Goal: Task Accomplishment & Management: Manage account settings

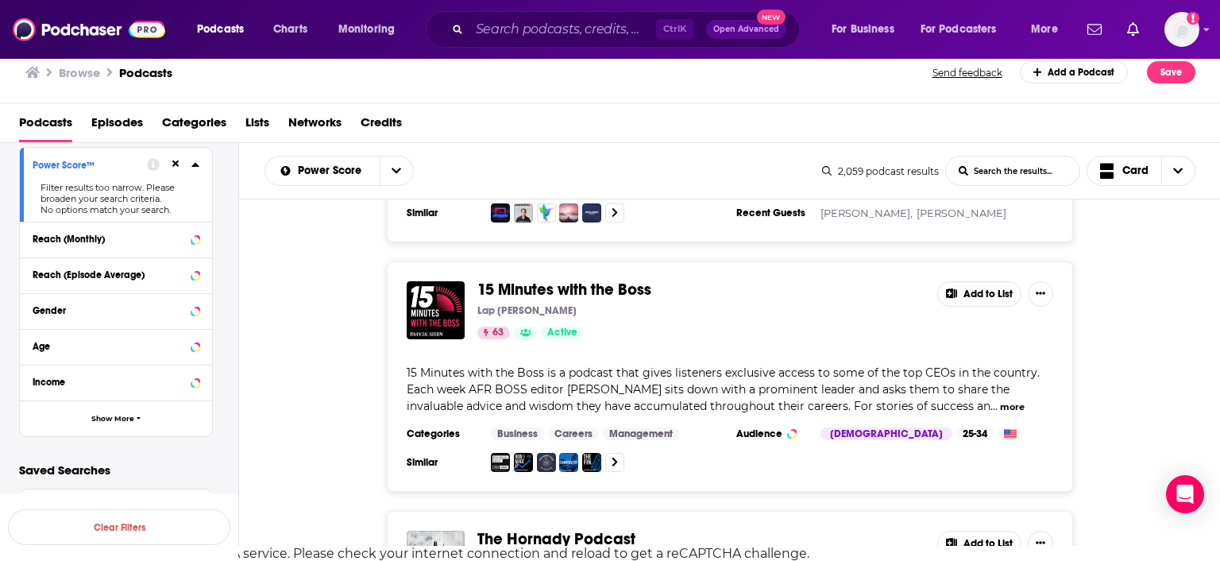
scroll to position [98388, 0]
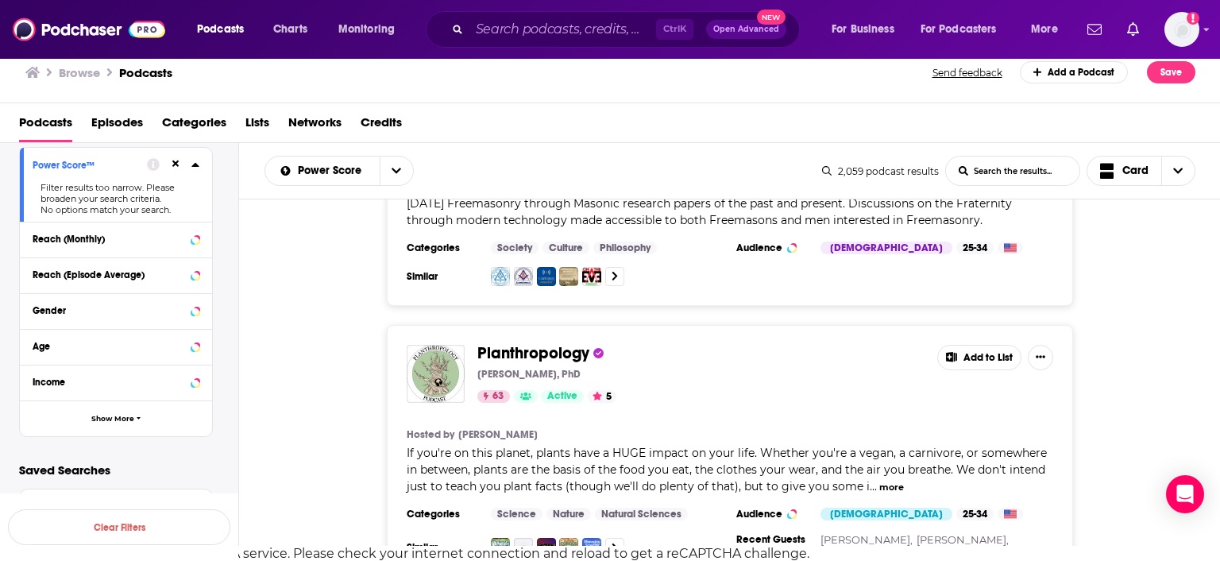
scroll to position [99370, 0]
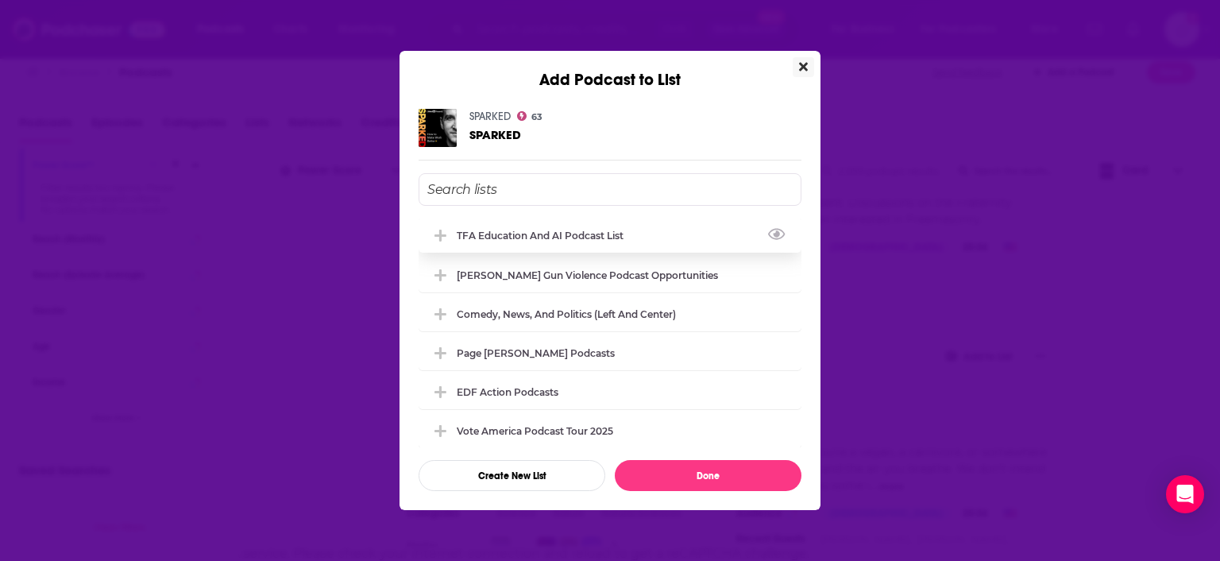
click at [619, 230] on div "TFA Education and AI Podcast List" at bounding box center [545, 236] width 176 height 12
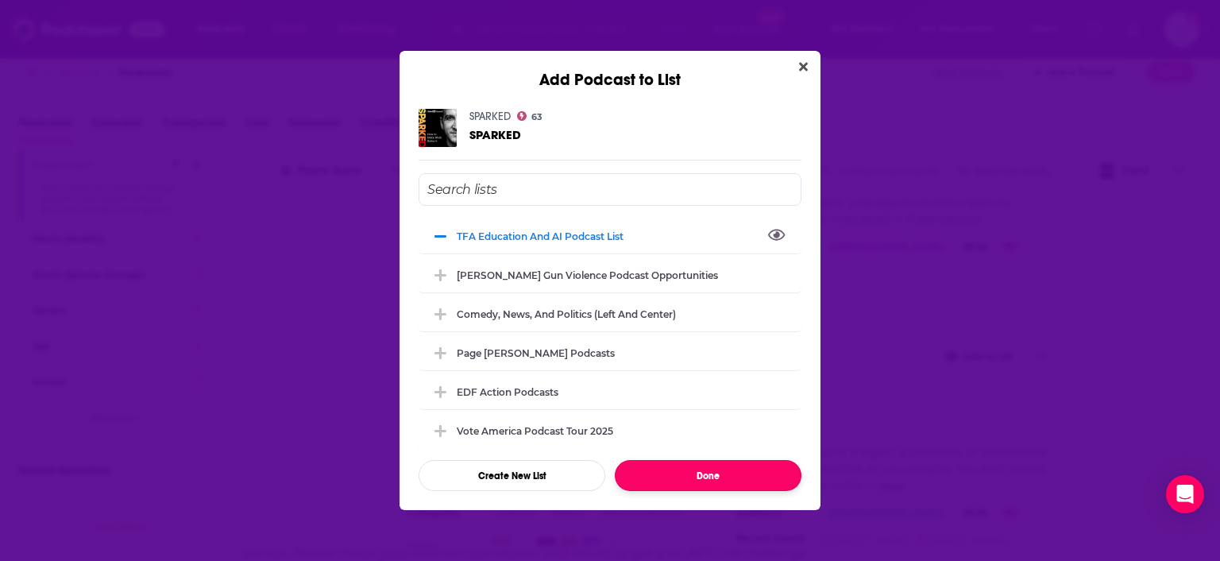
click at [705, 474] on button "Done" at bounding box center [708, 475] width 187 height 31
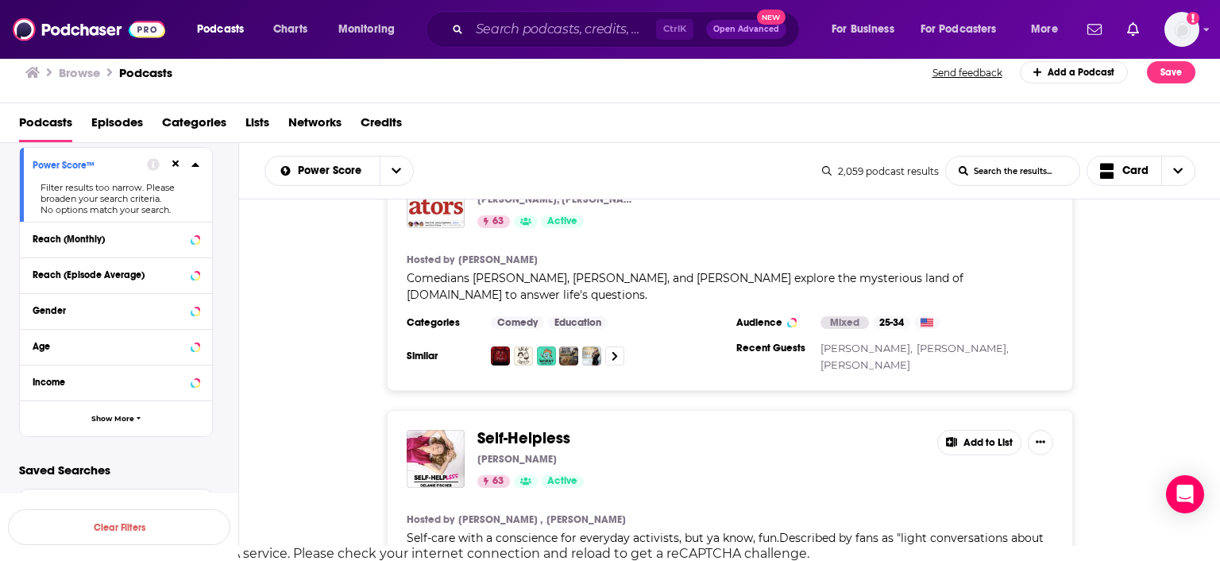
scroll to position [102255, 0]
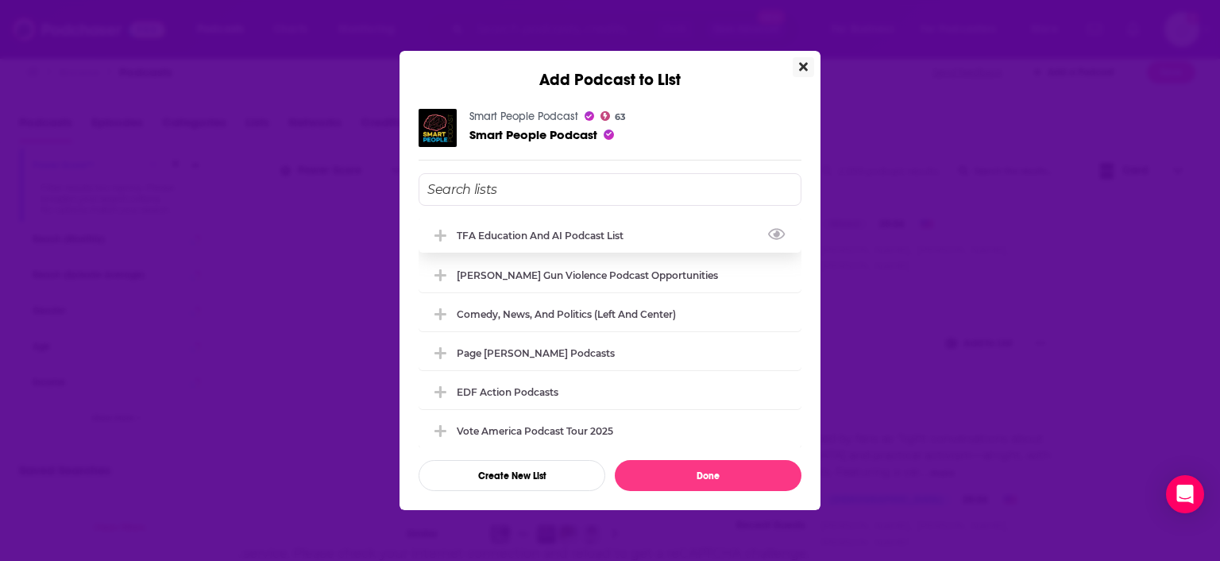
drag, startPoint x: 626, startPoint y: 237, endPoint x: 607, endPoint y: 230, distance: 20.1
click at [607, 230] on div "TFA Education and AI Podcast List" at bounding box center [545, 236] width 176 height 12
click at [578, 236] on div "TFA Education and AI Podcast List" at bounding box center [540, 236] width 167 height 12
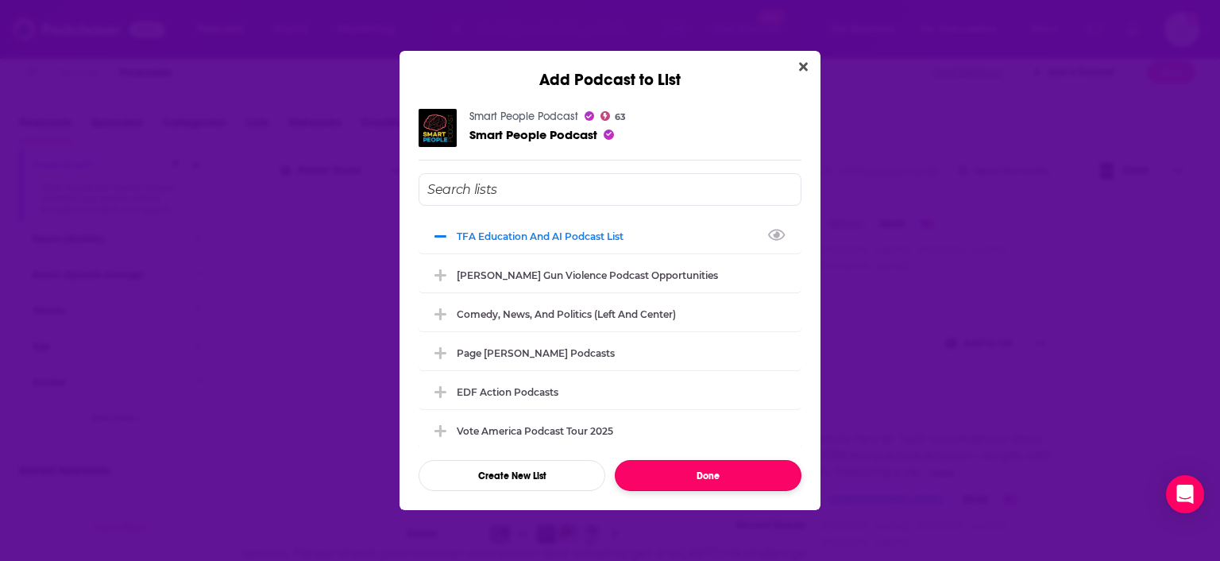
click at [710, 469] on button "Done" at bounding box center [708, 475] width 187 height 31
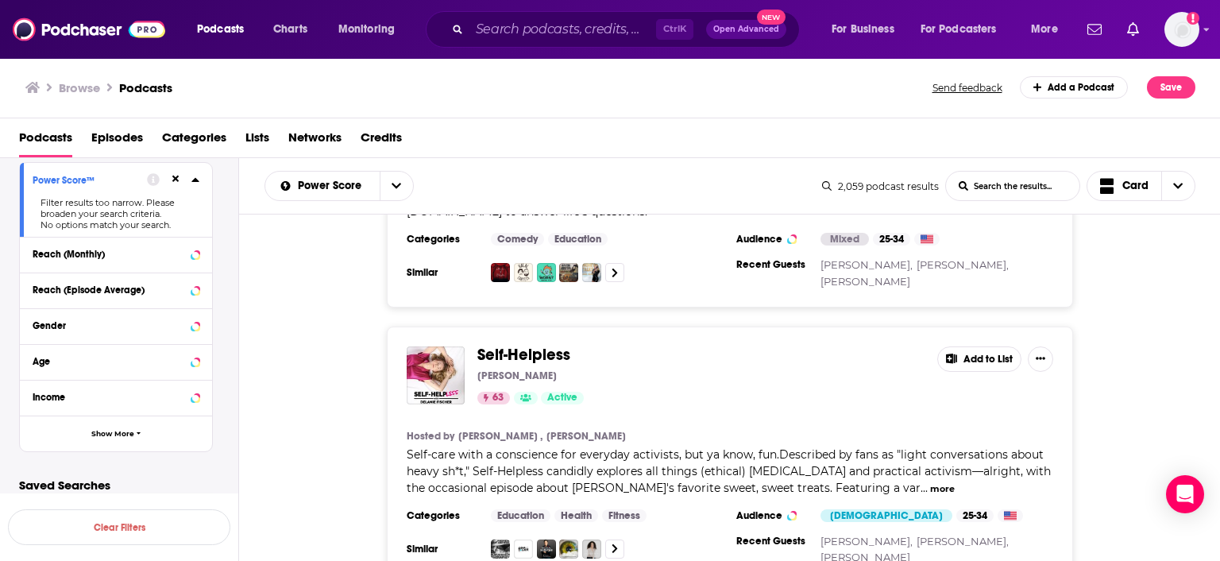
scroll to position [102429, 0]
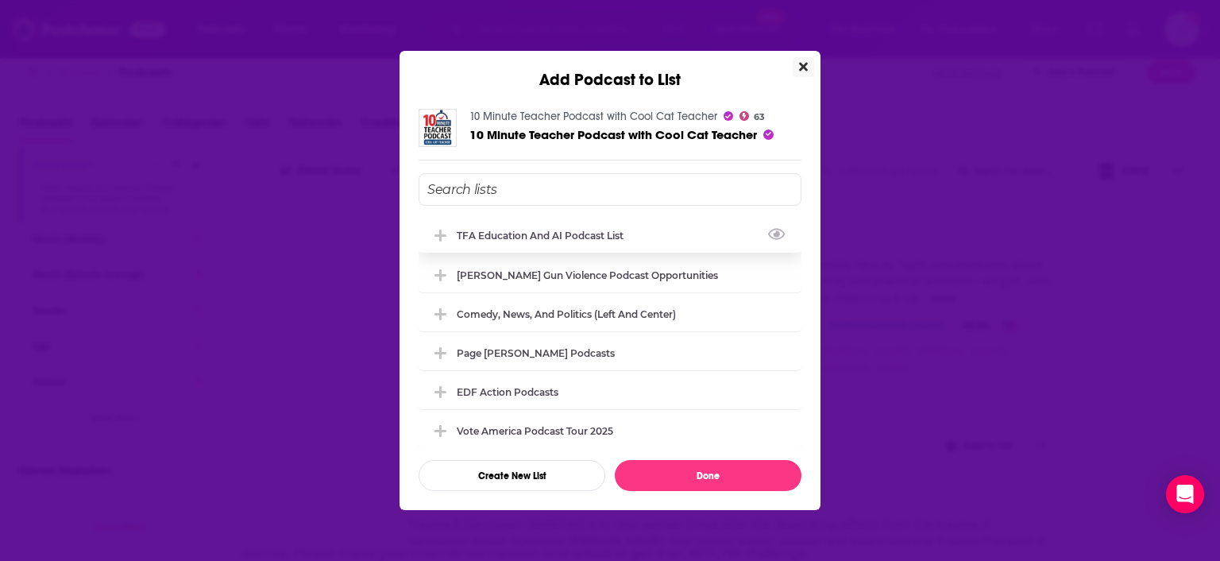
click at [581, 233] on div "TFA Education and AI Podcast List" at bounding box center [545, 236] width 176 height 12
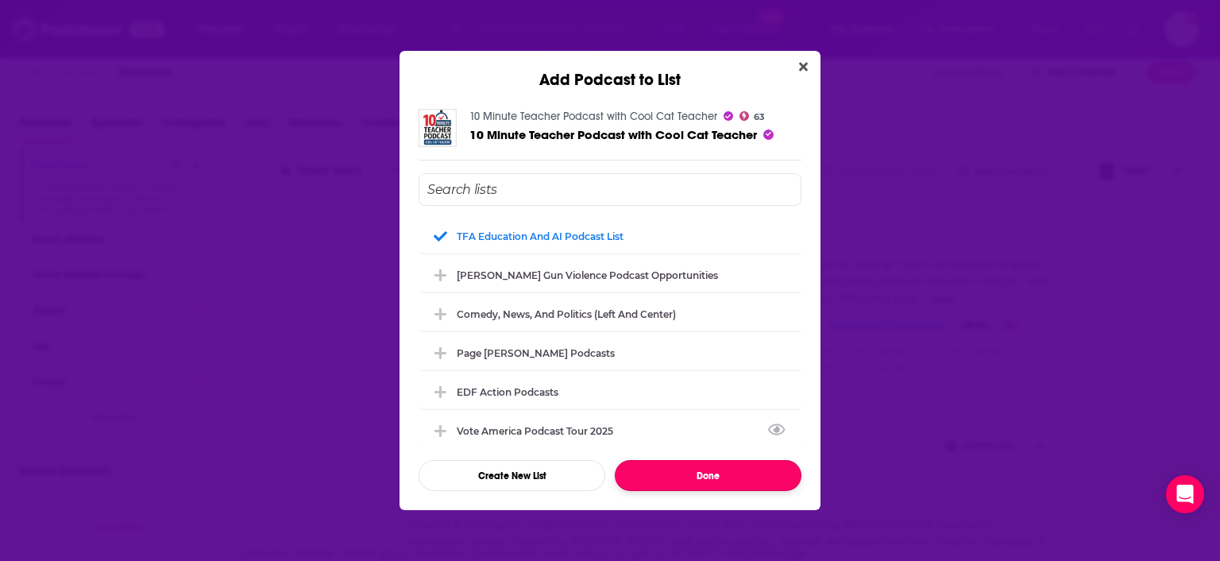
click at [698, 469] on button "Done" at bounding box center [708, 475] width 187 height 31
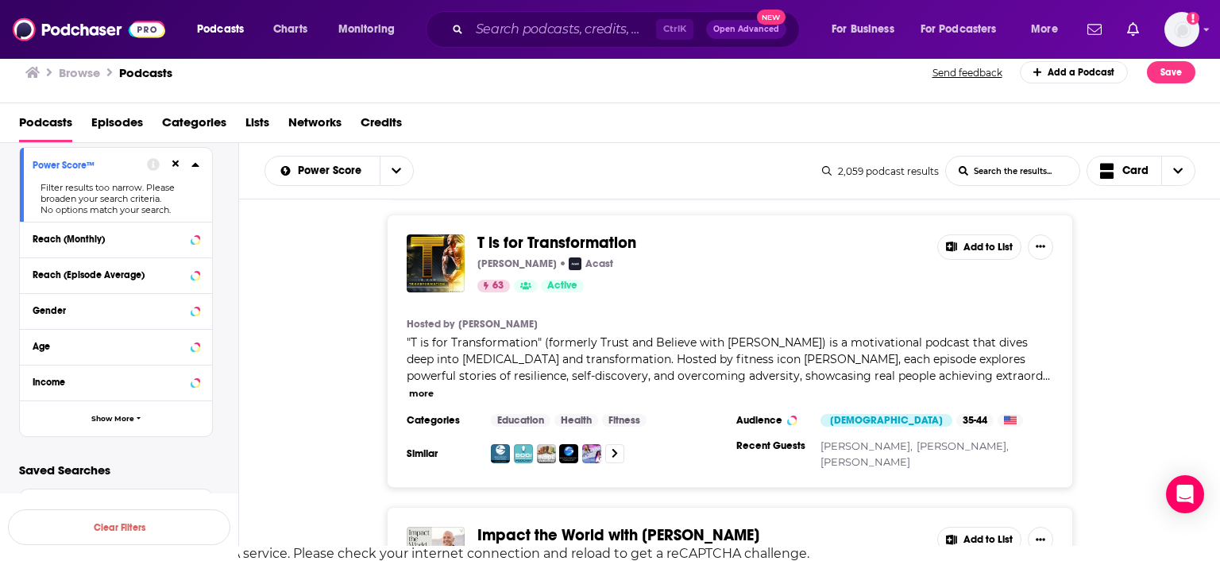
scroll to position [104885, 0]
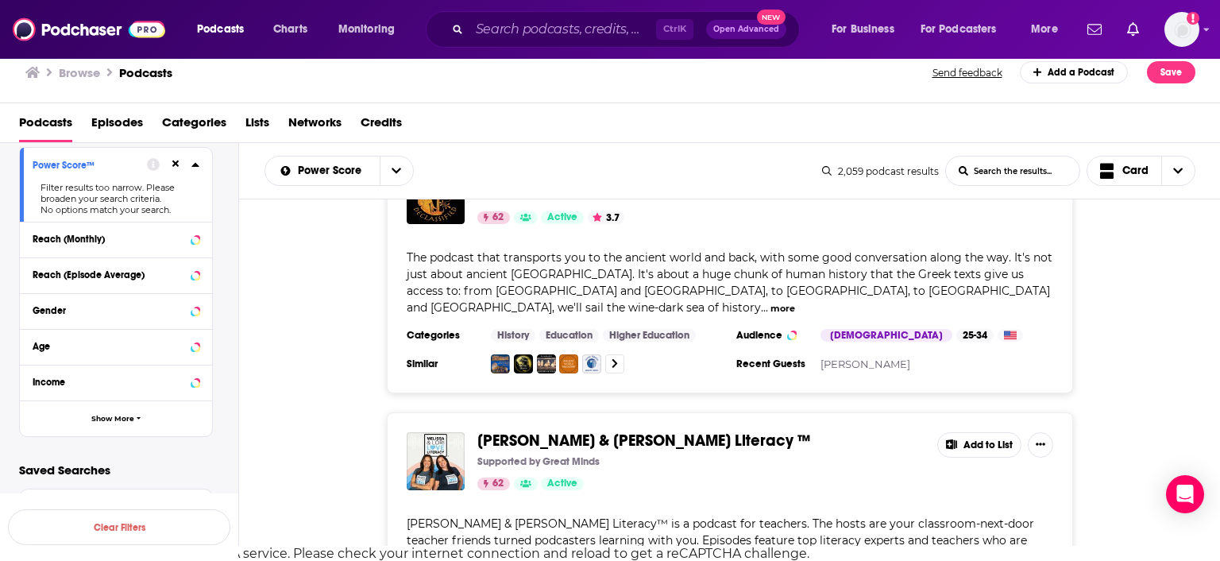
scroll to position [109259, 0]
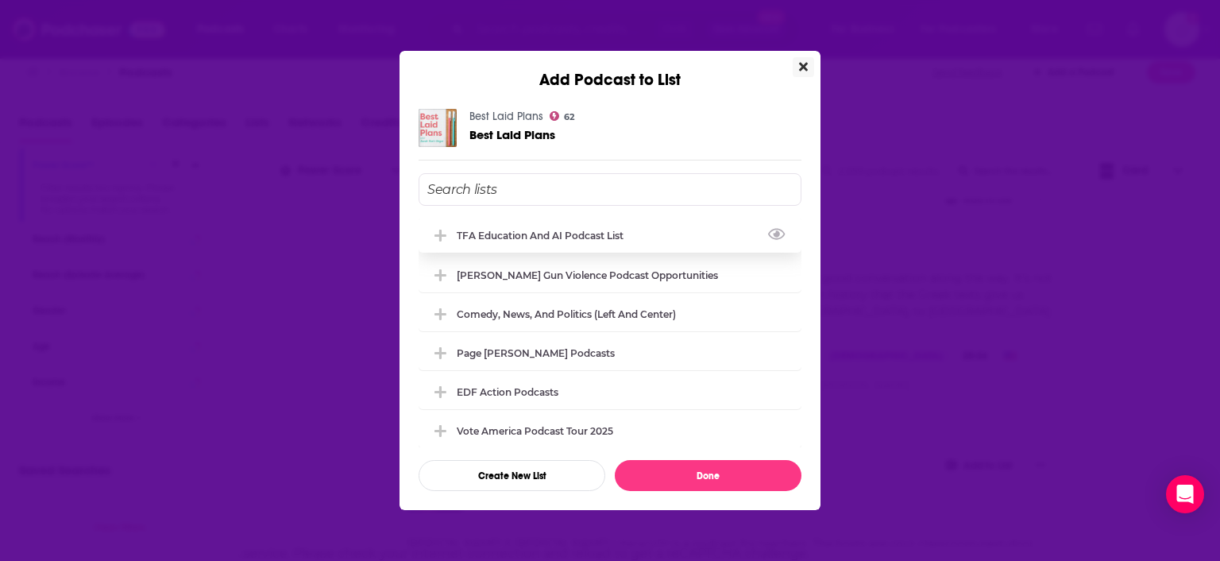
click at [567, 230] on div "TFA Education and AI Podcast List" at bounding box center [545, 236] width 176 height 12
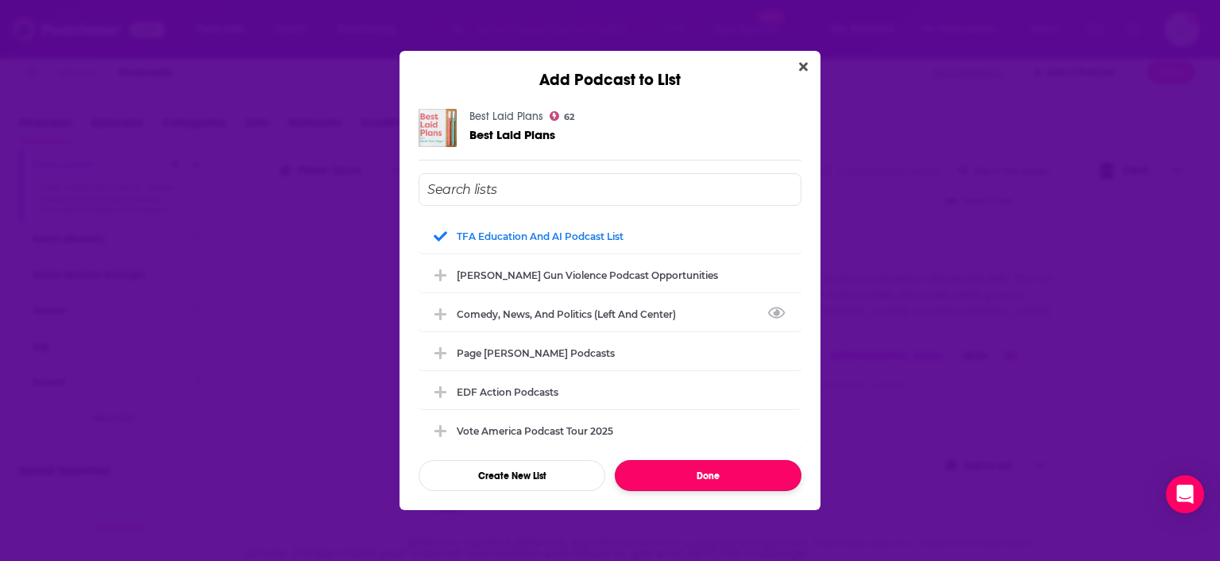
click at [687, 470] on button "Done" at bounding box center [708, 475] width 187 height 31
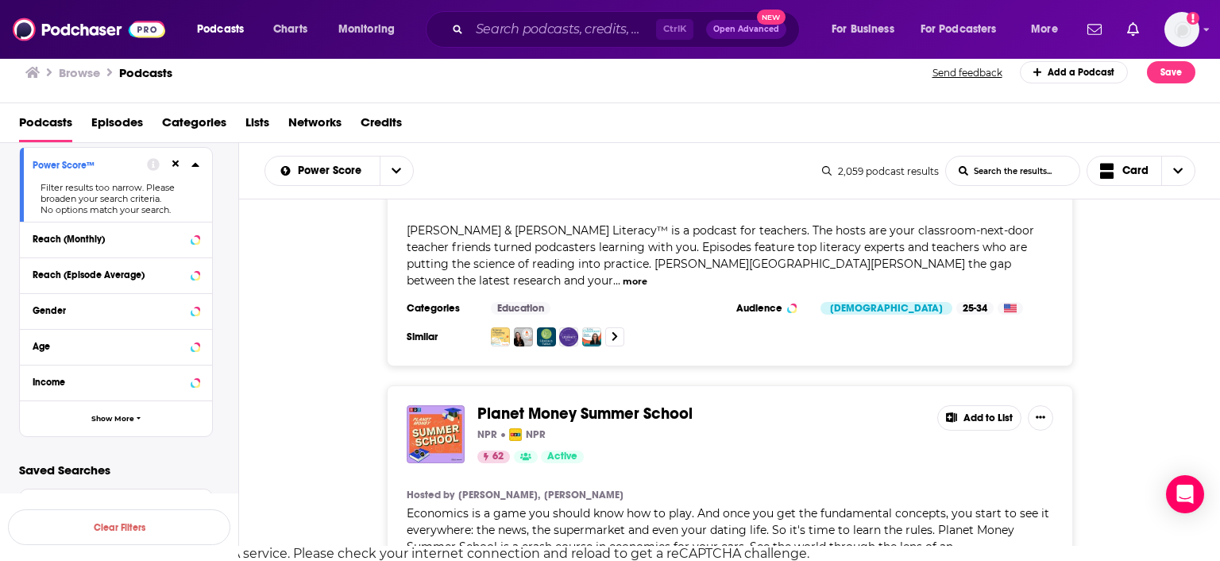
scroll to position [109685, 0]
